Goal: Transaction & Acquisition: Purchase product/service

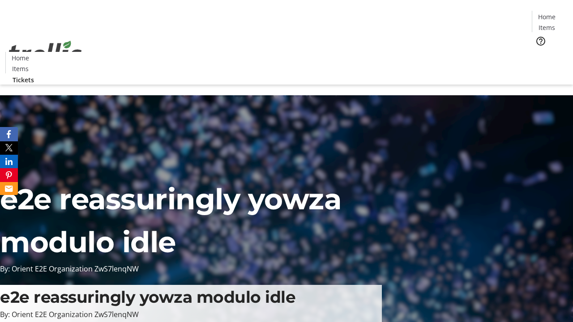
click at [539, 52] on span "Tickets" at bounding box center [549, 56] width 21 height 9
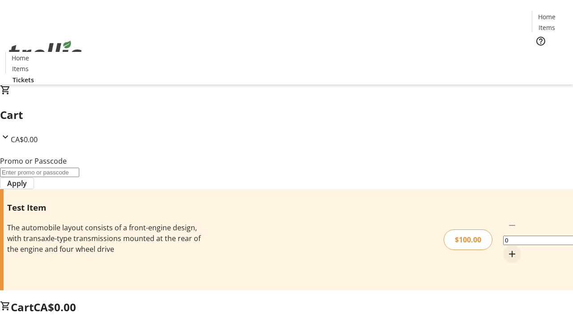
click at [507, 249] on mat-icon "Increment by one" at bounding box center [512, 254] width 11 height 11
type input "1"
type input "FLAT"
